Goal: Check status: Check status

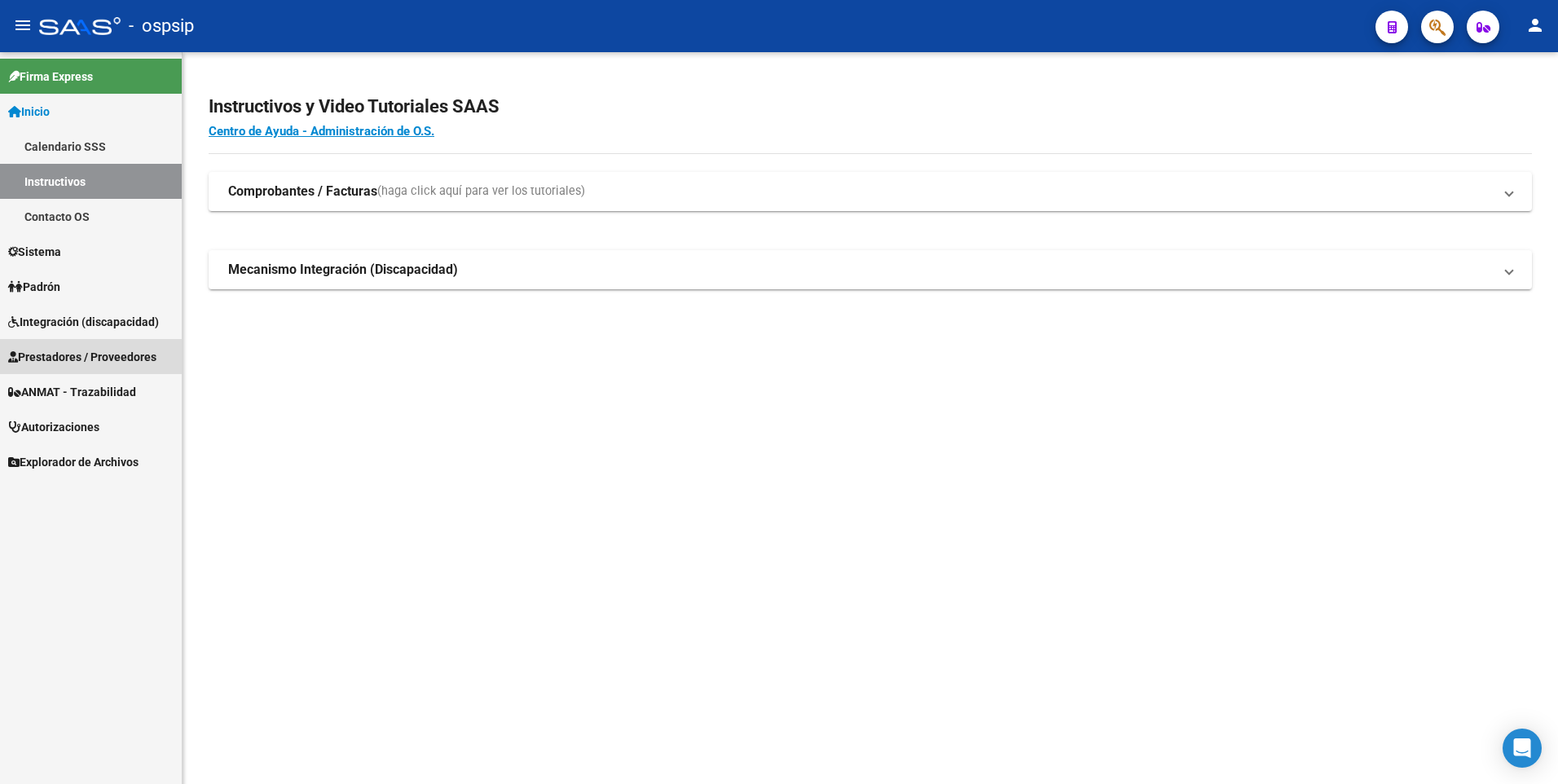
click at [131, 345] on link "Prestadores / Proveedores" at bounding box center [91, 356] width 182 height 35
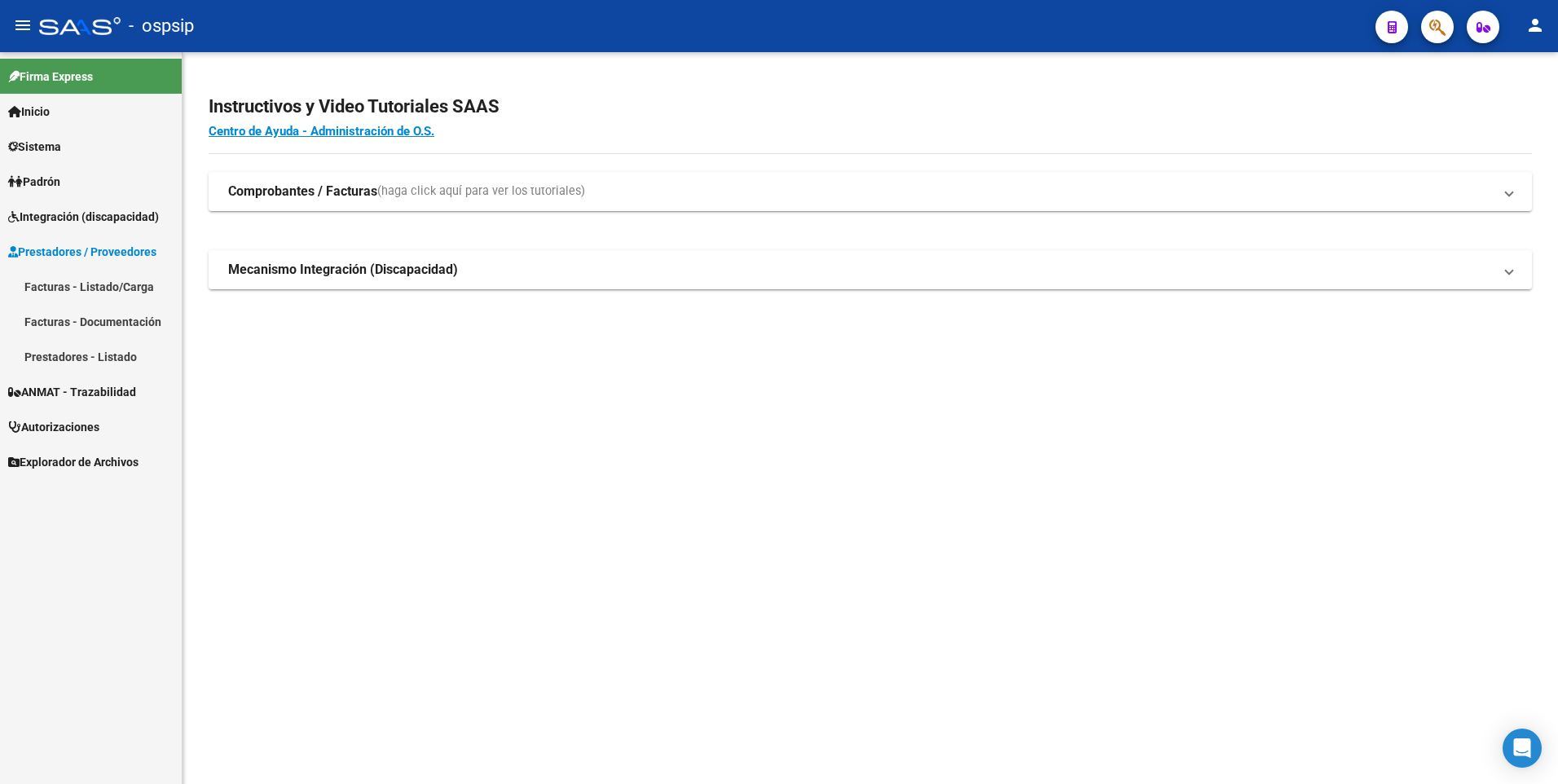
click at [114, 293] on link "Facturas - Listado/Carga" at bounding box center [91, 286] width 182 height 35
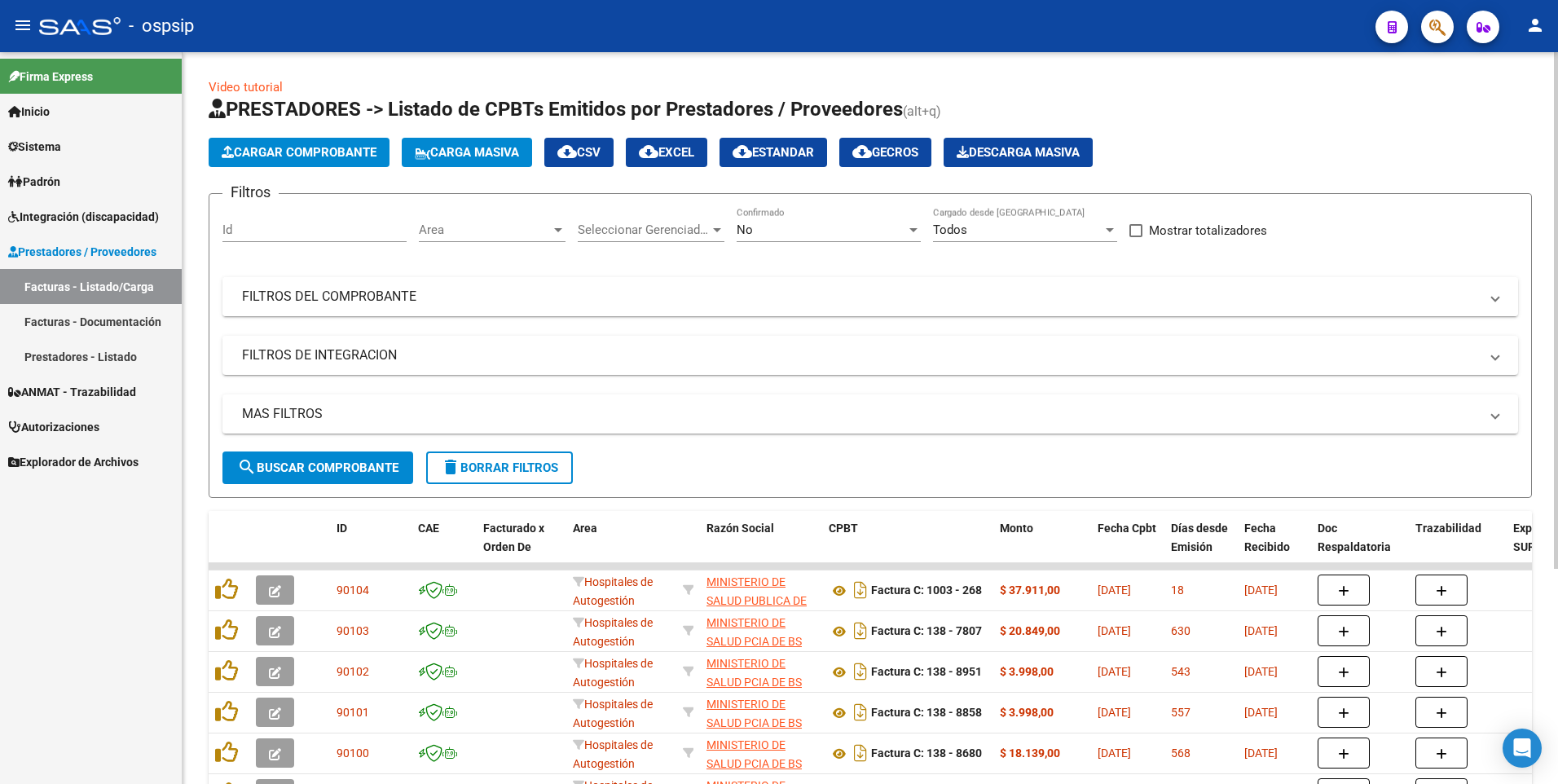
click at [310, 290] on mat-panel-title "FILTROS DEL COMPROBANTE" at bounding box center [860, 296] width 1237 height 18
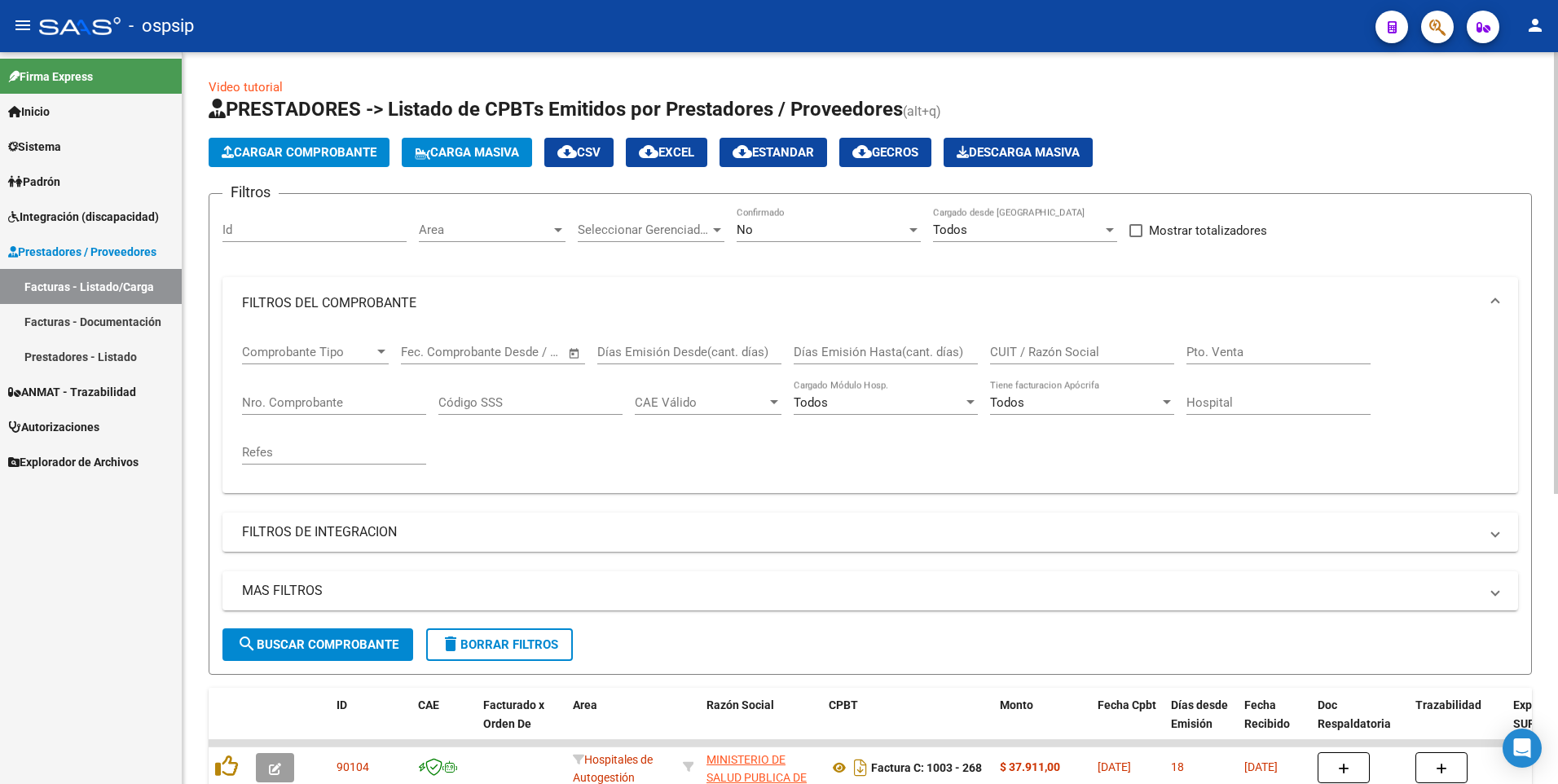
click at [324, 387] on div "Nro. Comprobante" at bounding box center [334, 396] width 184 height 35
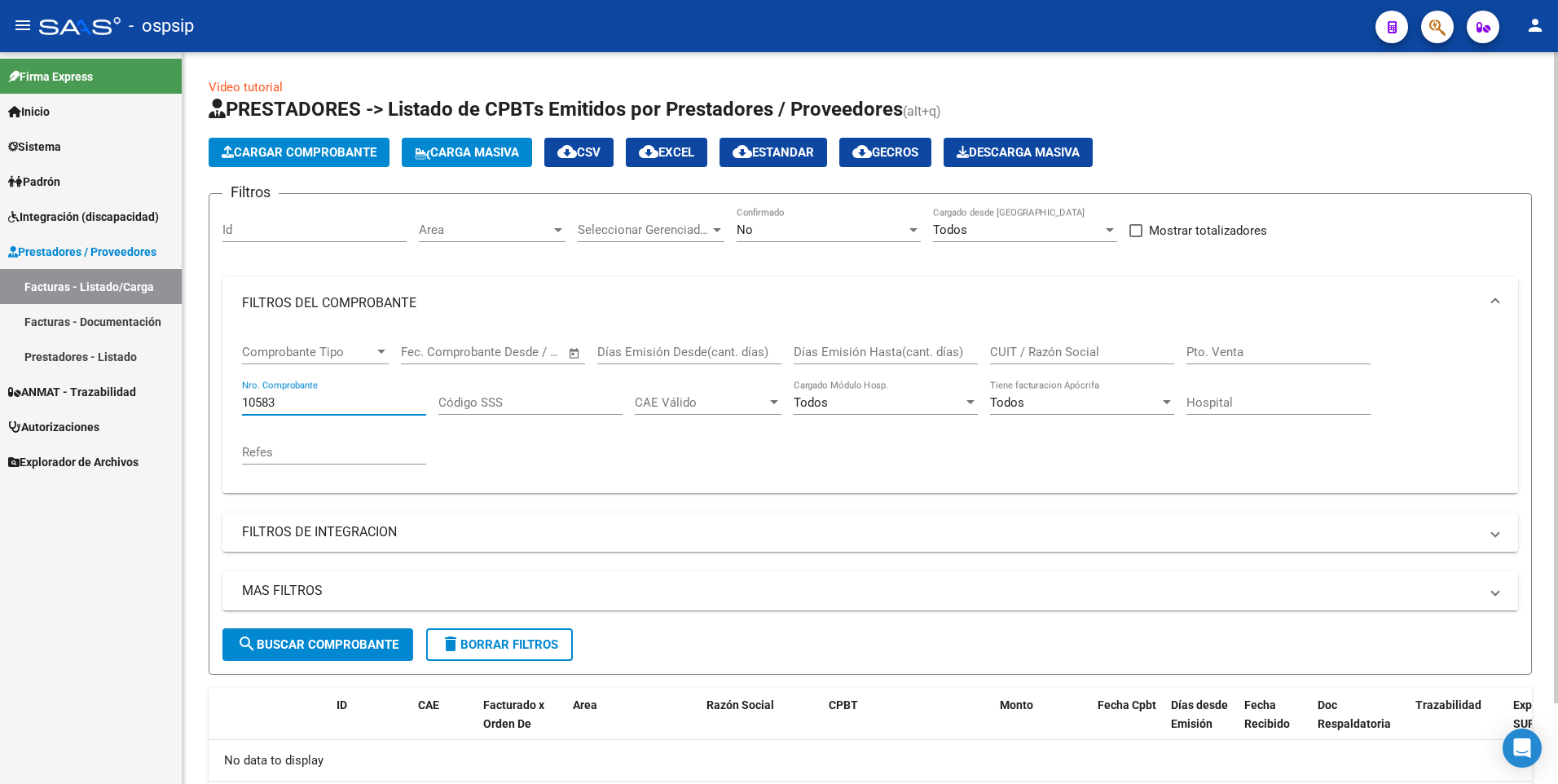
type input "10583"
click at [856, 240] on div "No Confirmado" at bounding box center [828, 224] width 184 height 35
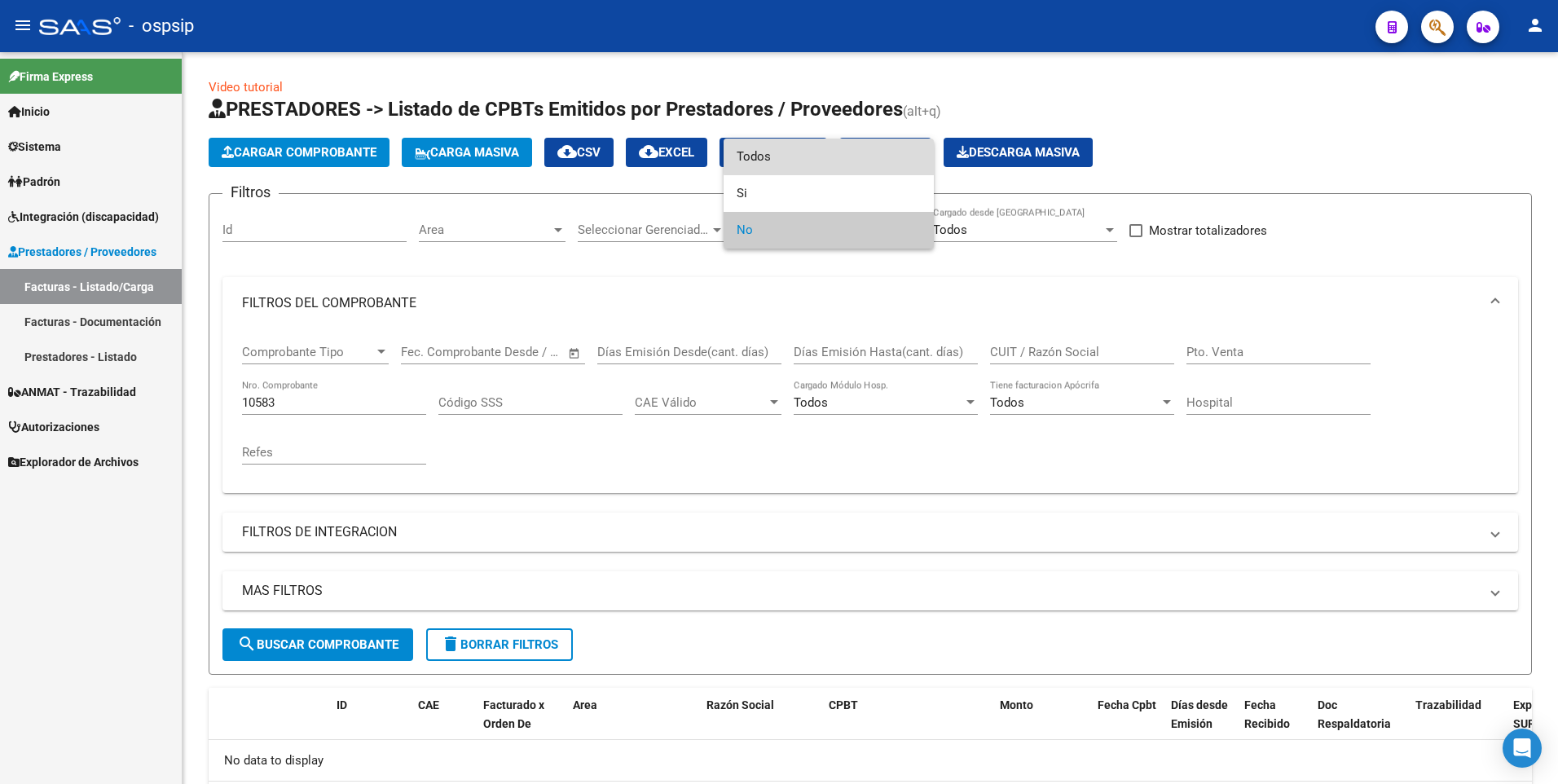
click at [833, 155] on span "Todos" at bounding box center [828, 157] width 184 height 36
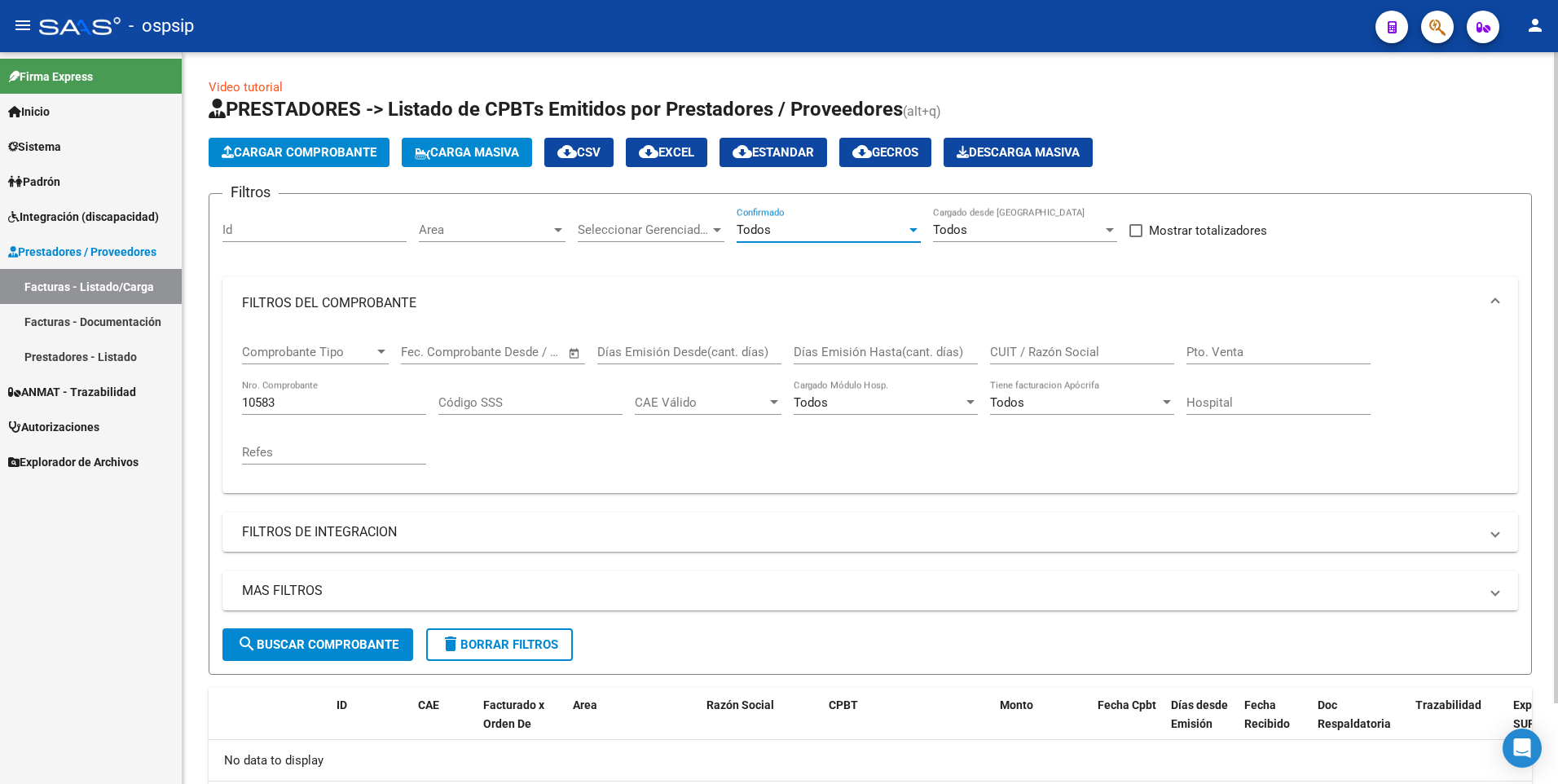
click at [358, 654] on button "search Buscar Comprobante" at bounding box center [318, 644] width 191 height 32
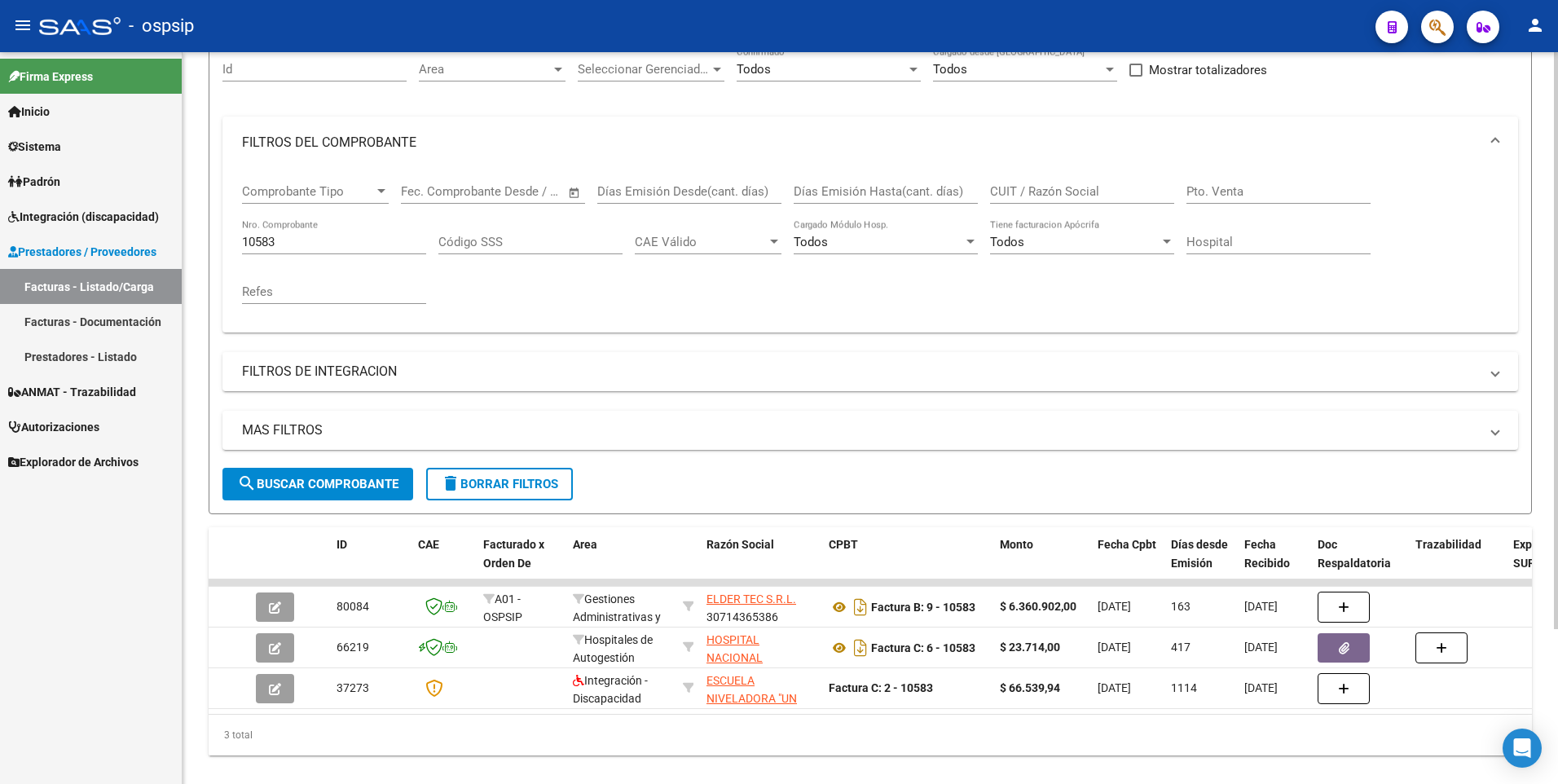
scroll to position [196, 0]
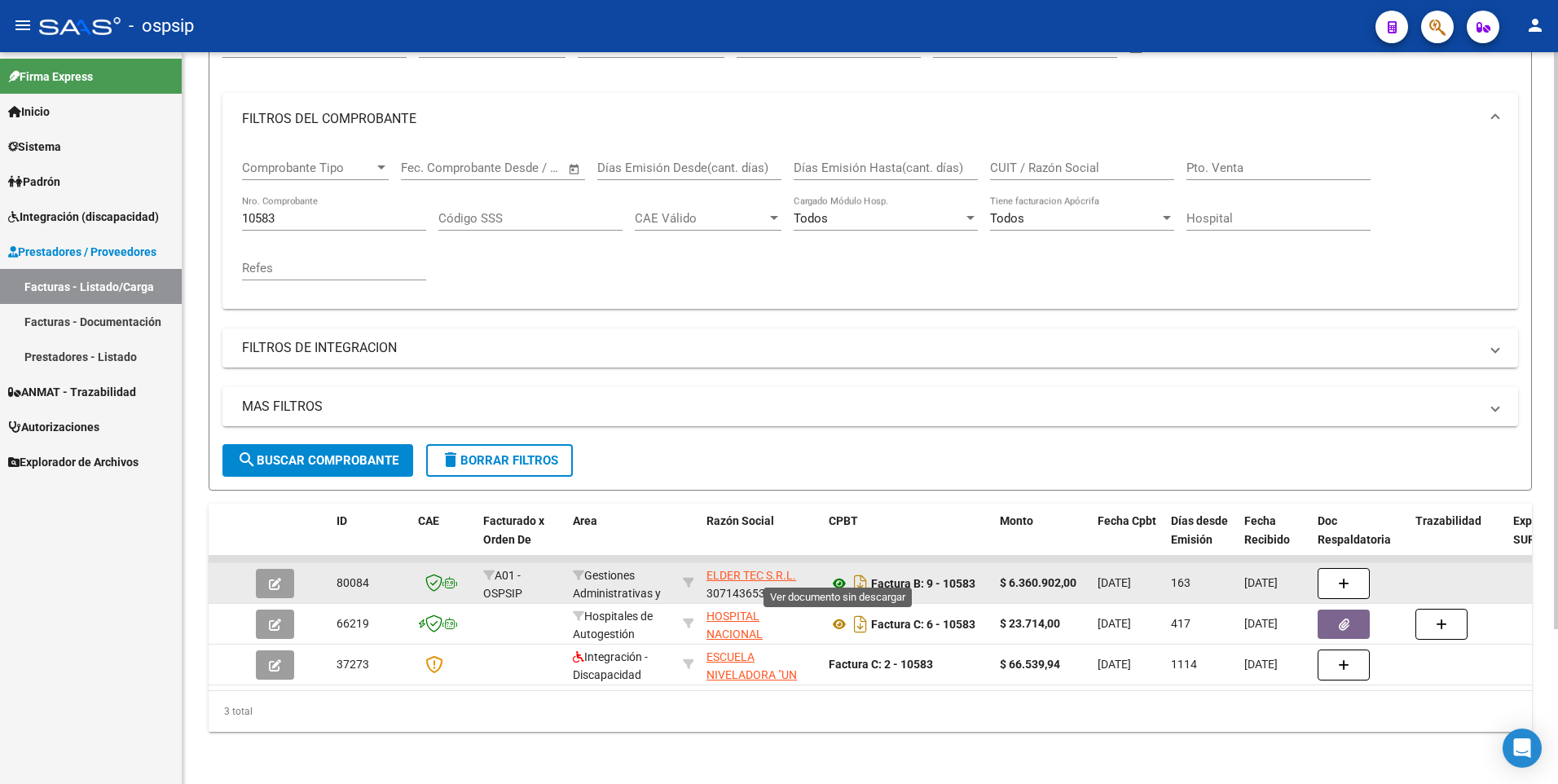
click at [839, 573] on icon at bounding box center [839, 582] width 21 height 19
